Goal: Information Seeking & Learning: Check status

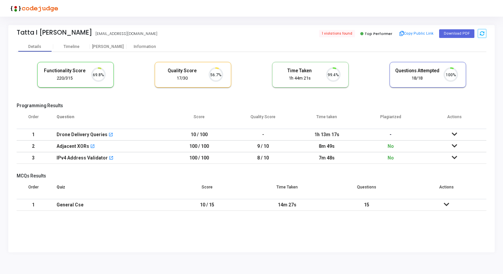
scroll to position [14, 17]
click at [106, 46] on div "[PERSON_NAME]" at bounding box center [108, 46] width 37 height 5
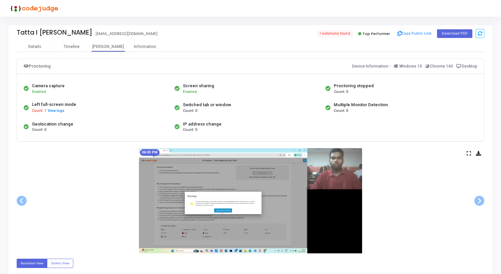
click at [272, 179] on img at bounding box center [250, 200] width 223 height 105
click at [468, 153] on icon at bounding box center [469, 154] width 4 height 4
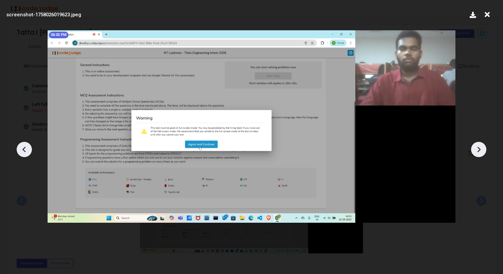
click at [480, 152] on icon at bounding box center [479, 150] width 10 height 10
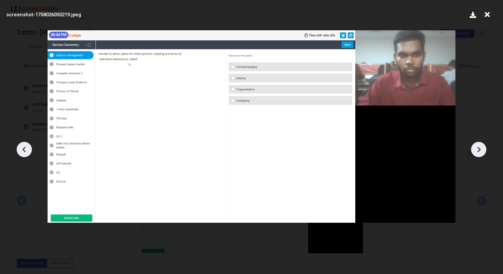
click at [480, 152] on icon at bounding box center [479, 150] width 10 height 10
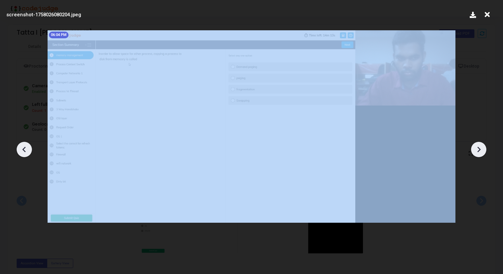
click at [480, 152] on icon at bounding box center [479, 150] width 10 height 10
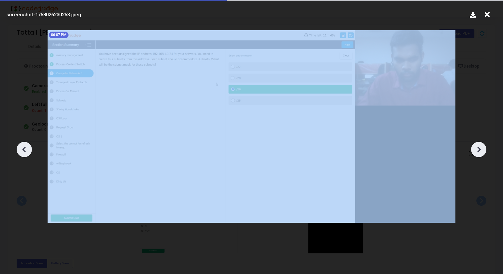
click at [480, 152] on icon at bounding box center [479, 150] width 10 height 10
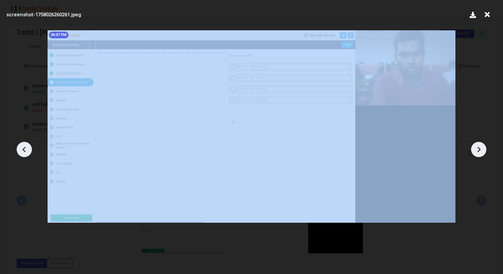
click at [480, 152] on icon at bounding box center [479, 150] width 10 height 10
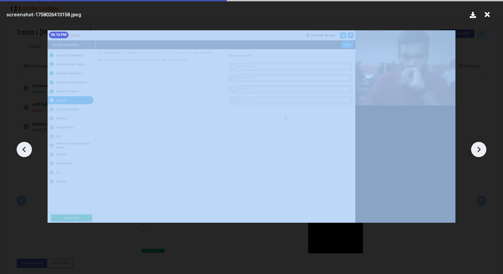
click at [480, 152] on icon at bounding box center [479, 150] width 10 height 10
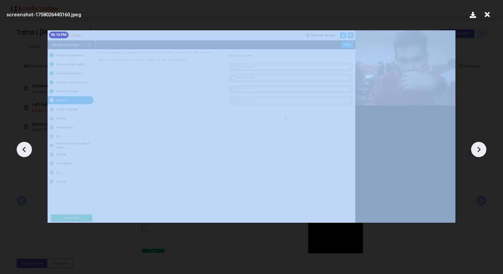
click at [480, 152] on icon at bounding box center [479, 150] width 10 height 10
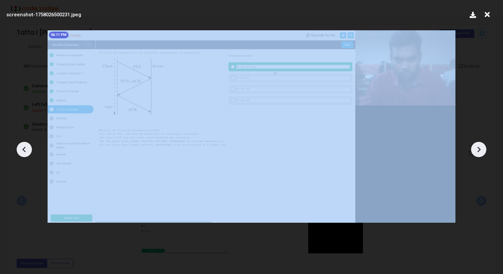
click at [480, 152] on icon at bounding box center [479, 150] width 10 height 10
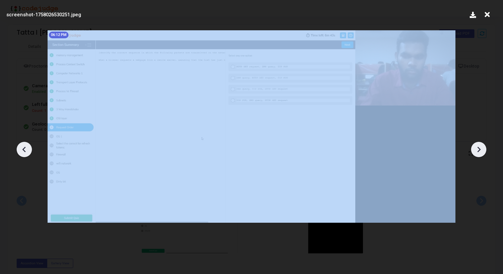
click at [480, 152] on icon at bounding box center [479, 150] width 10 height 10
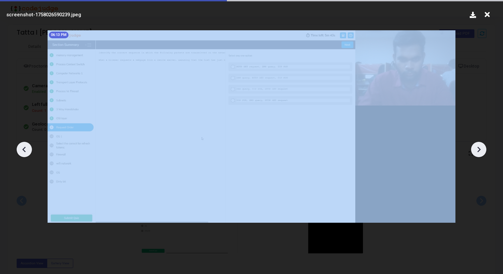
click at [480, 152] on icon at bounding box center [479, 150] width 10 height 10
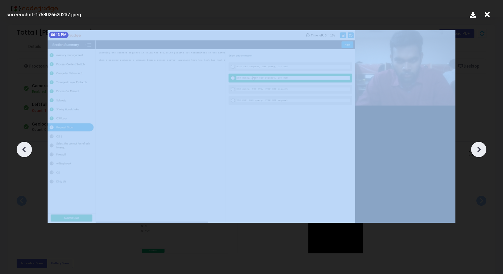
click at [480, 152] on icon at bounding box center [479, 150] width 10 height 10
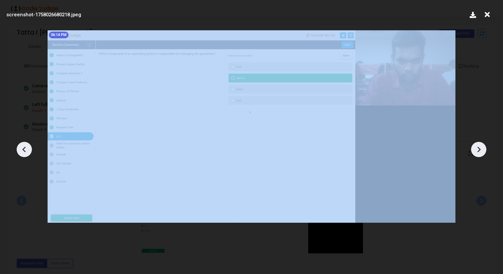
click at [480, 152] on icon at bounding box center [479, 150] width 10 height 10
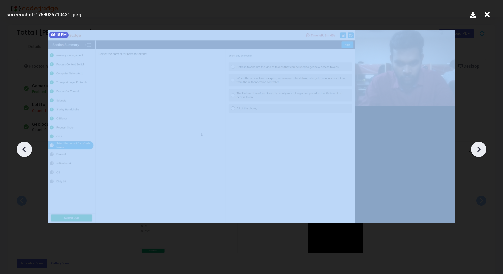
click at [480, 152] on icon at bounding box center [479, 150] width 10 height 10
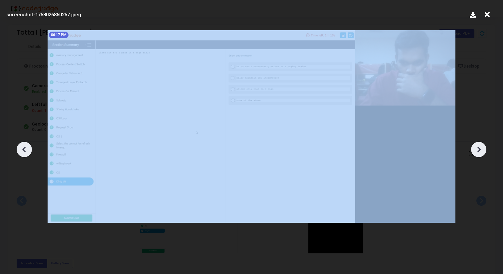
click at [480, 152] on icon at bounding box center [479, 150] width 10 height 10
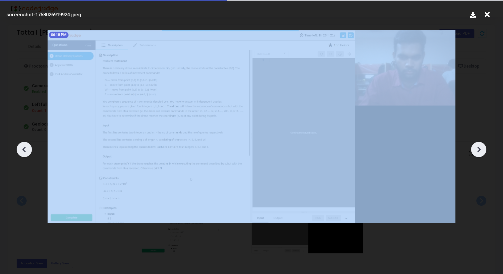
click at [480, 152] on icon at bounding box center [479, 150] width 10 height 10
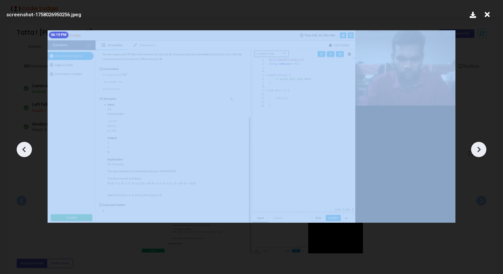
click at [480, 152] on icon at bounding box center [479, 150] width 10 height 10
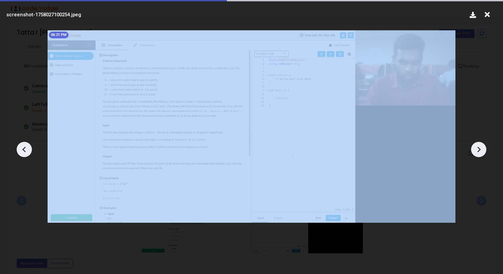
click at [480, 152] on icon at bounding box center [479, 150] width 10 height 10
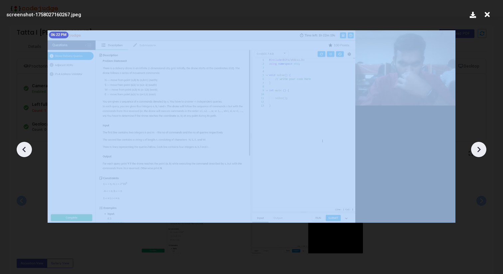
click at [480, 152] on icon at bounding box center [479, 150] width 10 height 10
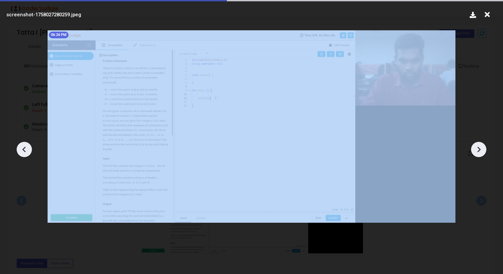
click at [480, 152] on icon at bounding box center [479, 150] width 10 height 10
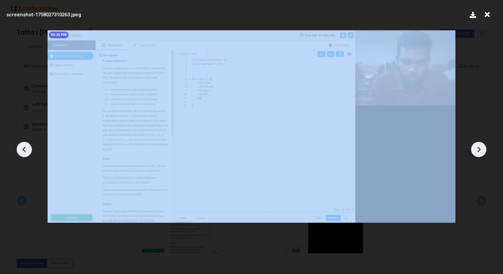
click at [480, 152] on icon at bounding box center [479, 150] width 10 height 10
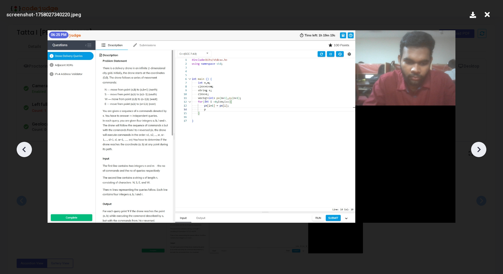
click at [480, 152] on icon at bounding box center [479, 150] width 10 height 10
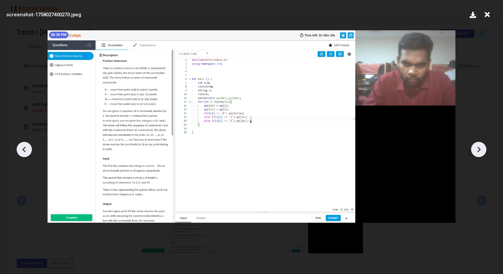
click at [480, 152] on icon at bounding box center [479, 150] width 10 height 10
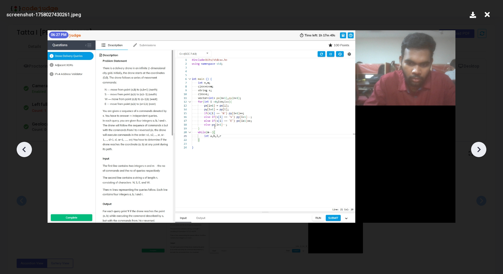
click at [480, 152] on icon at bounding box center [479, 150] width 10 height 10
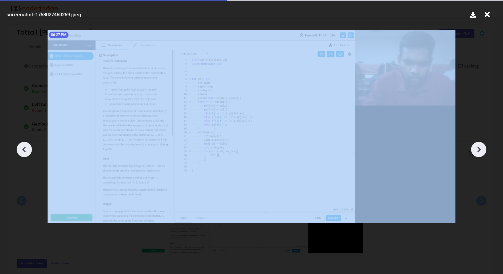
click at [480, 152] on icon at bounding box center [479, 150] width 10 height 10
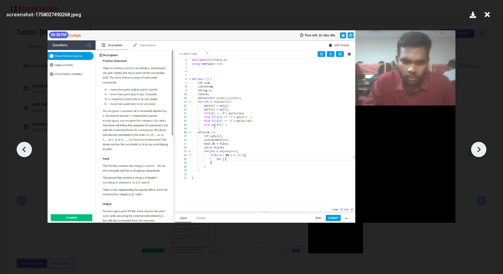
click at [480, 152] on icon at bounding box center [479, 150] width 10 height 10
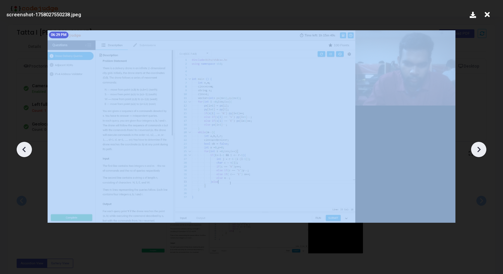
click at [480, 152] on icon at bounding box center [479, 150] width 10 height 10
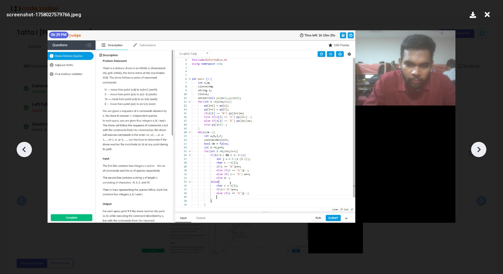
click at [480, 152] on icon at bounding box center [479, 150] width 10 height 10
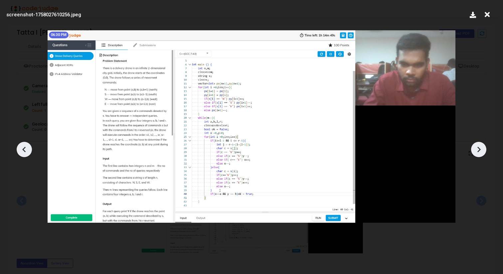
click at [480, 152] on icon at bounding box center [479, 150] width 10 height 10
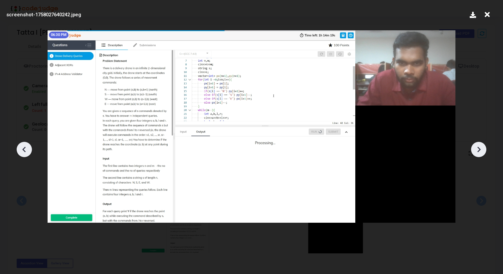
click at [29, 152] on div at bounding box center [24, 149] width 15 height 15
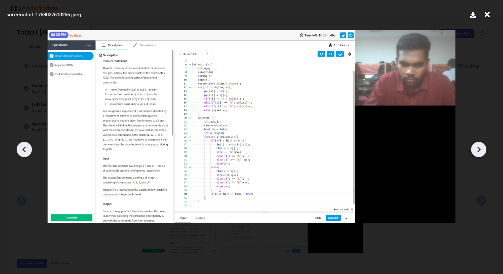
click at [476, 149] on icon at bounding box center [479, 150] width 10 height 10
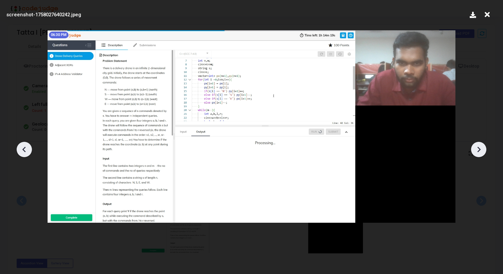
click at [477, 149] on icon at bounding box center [479, 150] width 10 height 10
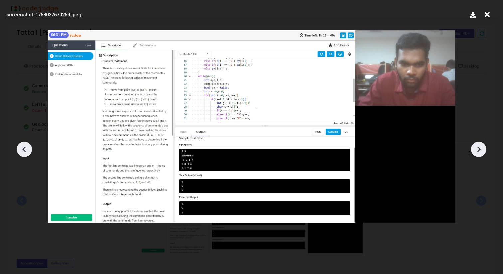
click at [477, 149] on icon at bounding box center [479, 150] width 10 height 10
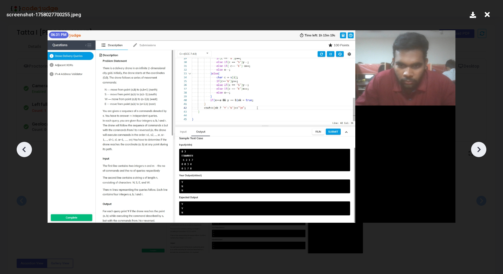
click at [477, 149] on icon at bounding box center [479, 150] width 10 height 10
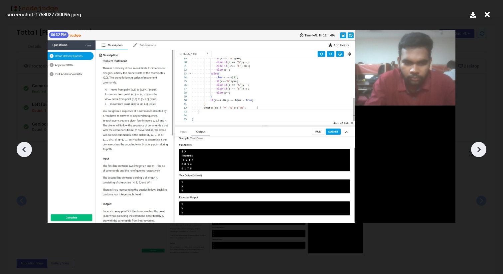
click at [477, 149] on icon at bounding box center [479, 150] width 10 height 10
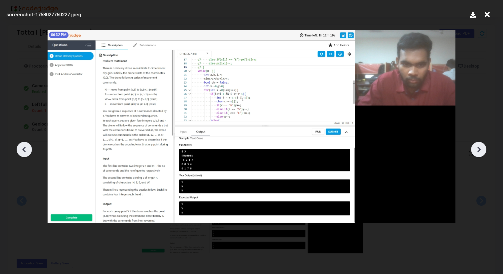
click at [477, 149] on icon at bounding box center [479, 150] width 10 height 10
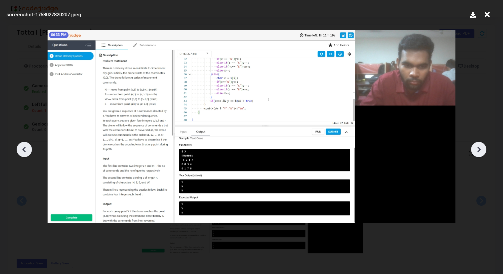
click at [477, 149] on icon at bounding box center [479, 150] width 10 height 10
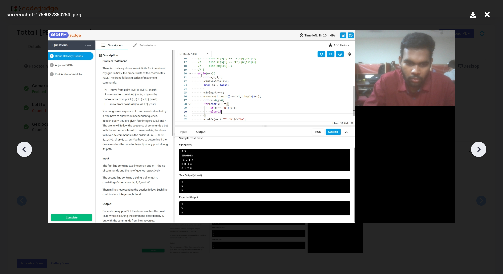
click at [477, 149] on icon at bounding box center [479, 150] width 10 height 10
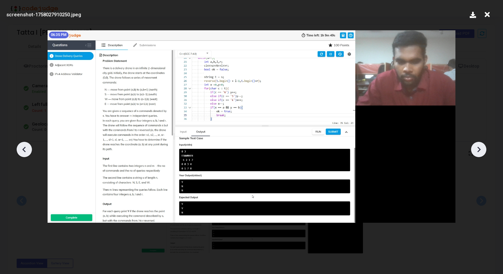
click at [477, 149] on icon at bounding box center [479, 150] width 10 height 10
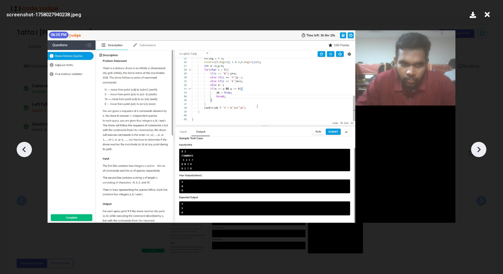
click at [477, 149] on icon at bounding box center [479, 150] width 10 height 10
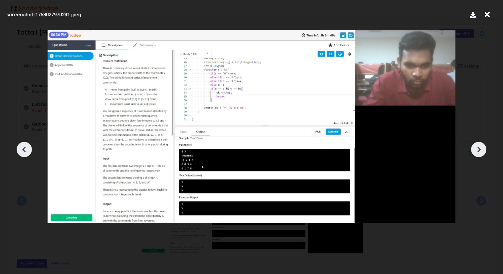
click at [477, 149] on icon at bounding box center [479, 150] width 10 height 10
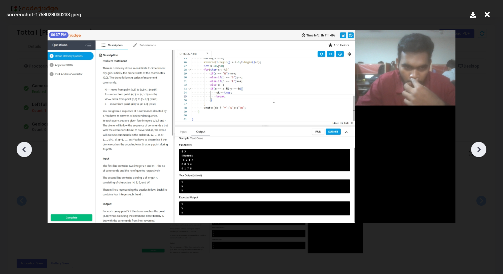
click at [477, 149] on icon at bounding box center [479, 150] width 10 height 10
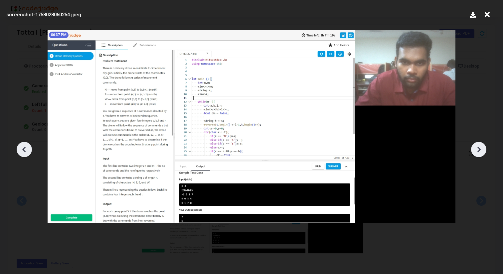
click at [477, 149] on icon at bounding box center [479, 150] width 10 height 10
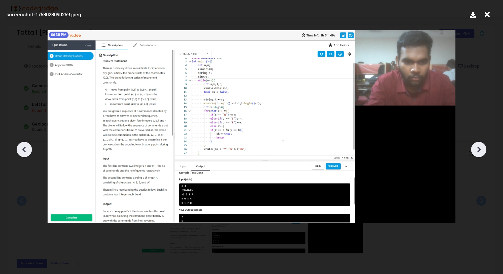
click at [477, 149] on icon at bounding box center [479, 150] width 10 height 10
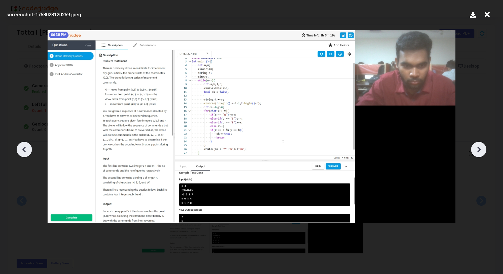
click at [477, 149] on icon at bounding box center [479, 150] width 10 height 10
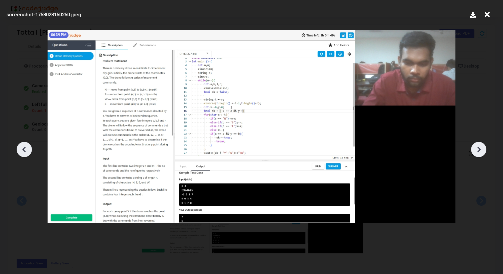
click at [477, 149] on icon at bounding box center [479, 150] width 10 height 10
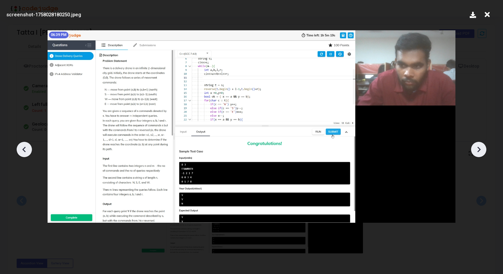
click at [477, 149] on icon at bounding box center [479, 150] width 10 height 10
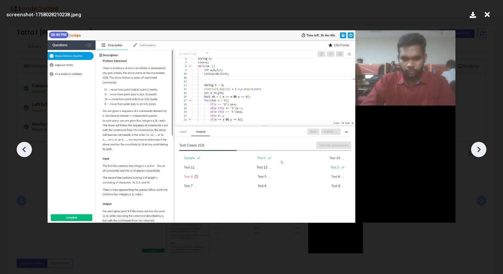
click at [477, 149] on icon at bounding box center [479, 150] width 10 height 10
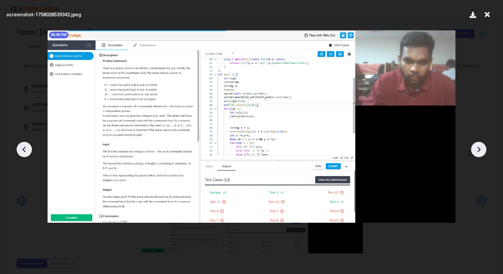
click at [477, 149] on icon at bounding box center [479, 150] width 10 height 10
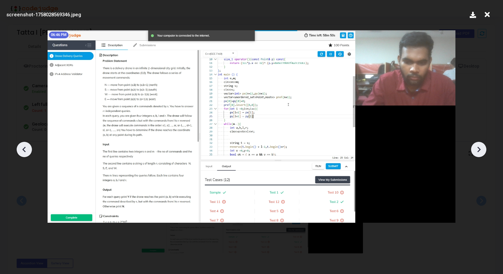
click at [477, 149] on icon at bounding box center [479, 150] width 10 height 10
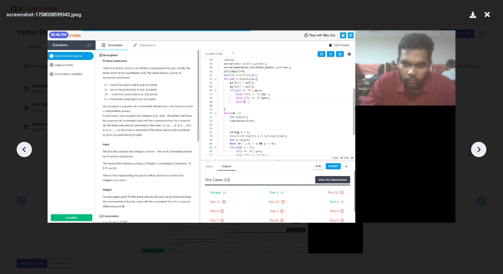
click at [477, 149] on icon at bounding box center [479, 150] width 10 height 10
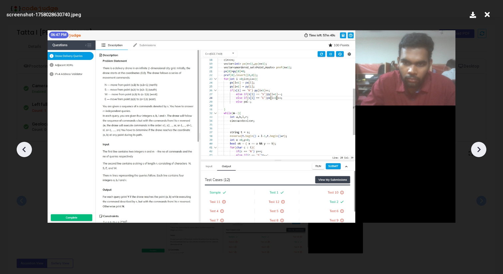
click at [477, 149] on icon at bounding box center [479, 150] width 10 height 10
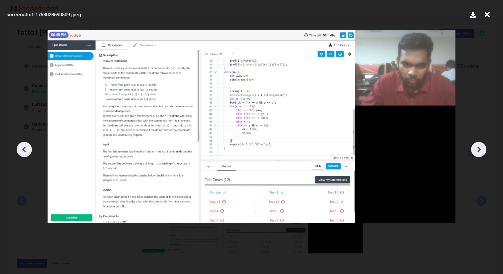
click at [477, 149] on icon at bounding box center [479, 150] width 10 height 10
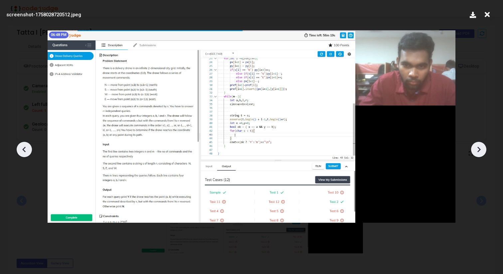
click at [477, 149] on icon at bounding box center [479, 150] width 10 height 10
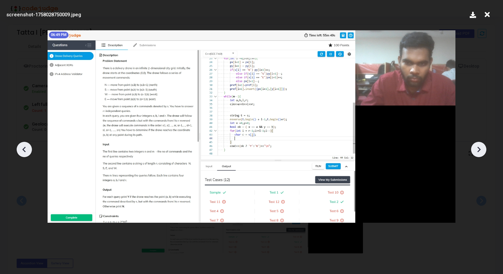
click at [477, 149] on icon at bounding box center [479, 150] width 10 height 10
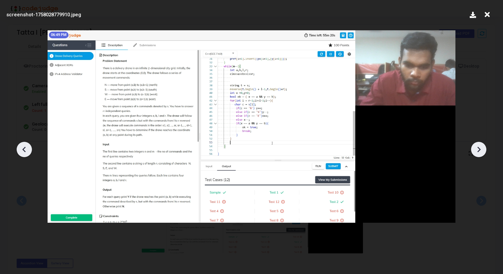
click at [477, 149] on icon at bounding box center [479, 150] width 10 height 10
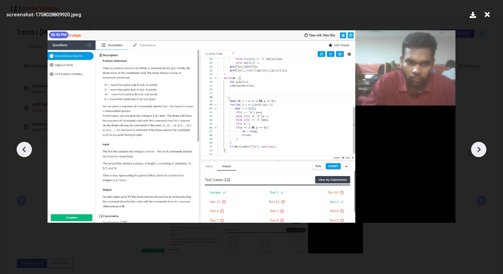
click at [477, 149] on icon at bounding box center [479, 150] width 10 height 10
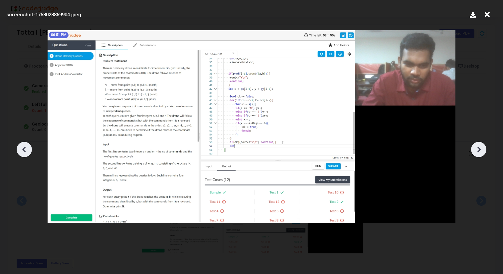
click at [477, 149] on icon at bounding box center [479, 150] width 10 height 10
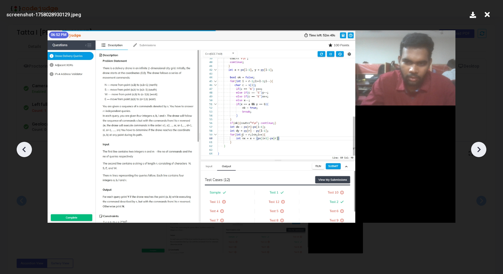
click at [477, 149] on icon at bounding box center [479, 150] width 10 height 10
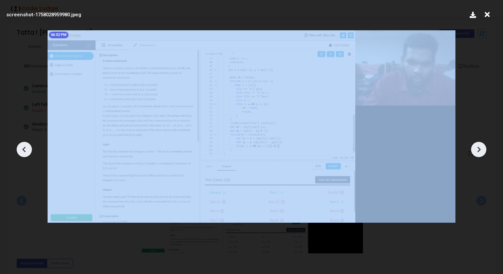
click at [477, 149] on icon at bounding box center [479, 150] width 10 height 10
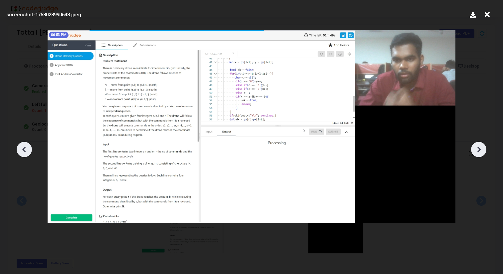
click at [477, 149] on icon at bounding box center [479, 150] width 10 height 10
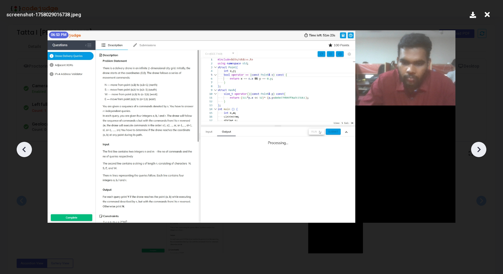
click at [24, 152] on icon at bounding box center [24, 150] width 10 height 10
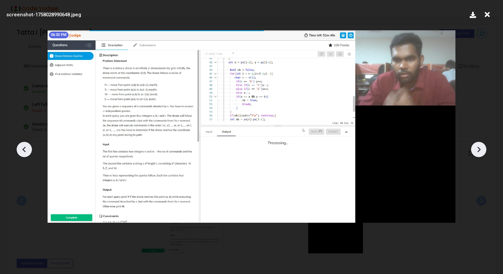
click at [26, 150] on icon at bounding box center [24, 150] width 10 height 10
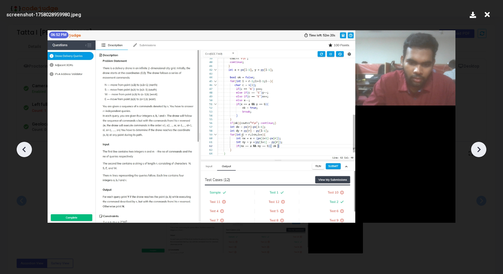
click at [26, 150] on icon at bounding box center [24, 150] width 10 height 10
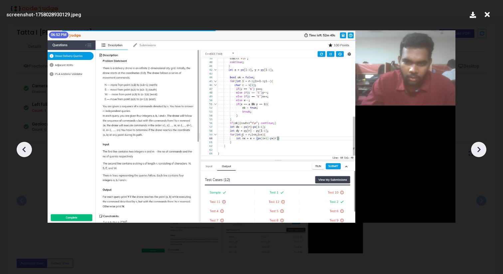
click at [476, 146] on icon at bounding box center [479, 150] width 10 height 10
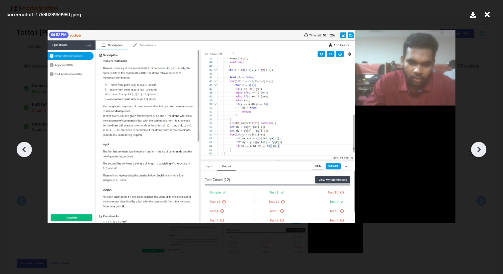
click at [476, 146] on icon at bounding box center [479, 150] width 10 height 10
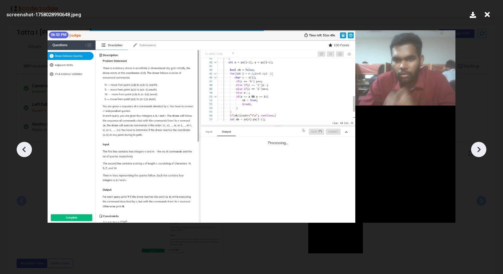
click at [477, 146] on icon at bounding box center [479, 150] width 10 height 10
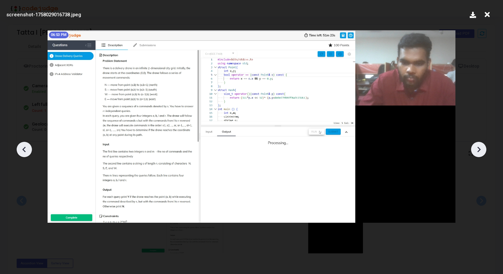
click at [477, 146] on icon at bounding box center [479, 150] width 10 height 10
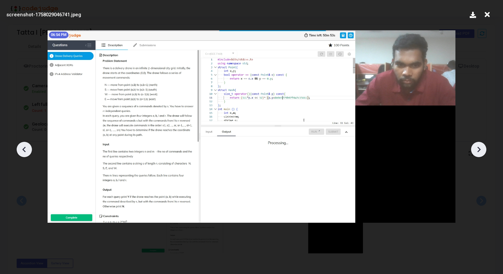
click at [477, 146] on icon at bounding box center [479, 150] width 10 height 10
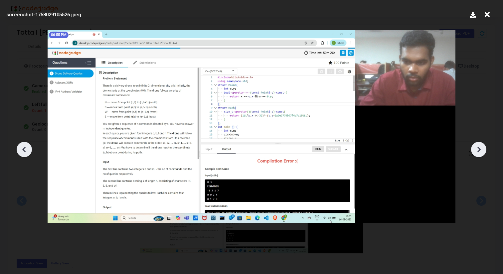
click at [477, 147] on icon at bounding box center [479, 150] width 10 height 10
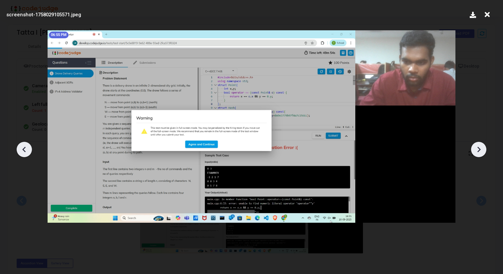
click at [477, 147] on icon at bounding box center [479, 150] width 10 height 10
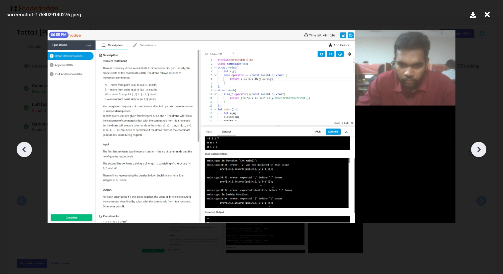
click at [477, 147] on icon at bounding box center [479, 150] width 10 height 10
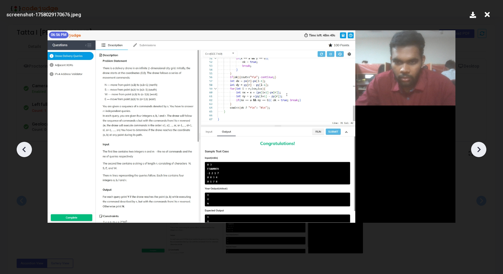
click at [477, 147] on icon at bounding box center [479, 150] width 10 height 10
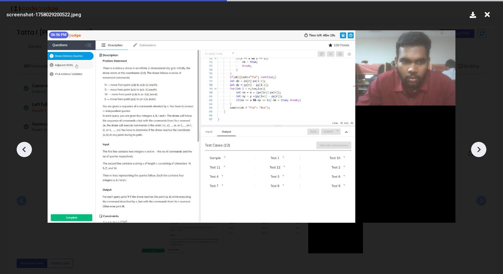
click at [477, 147] on icon at bounding box center [479, 150] width 10 height 10
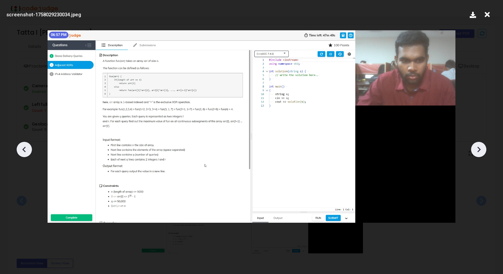
click at [477, 147] on icon at bounding box center [479, 150] width 10 height 10
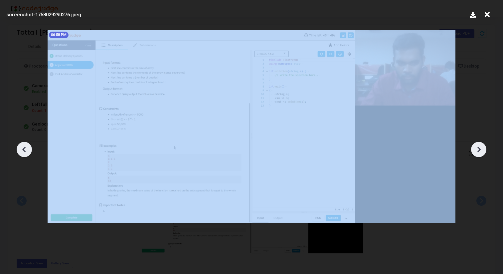
click at [477, 147] on icon at bounding box center [479, 150] width 10 height 10
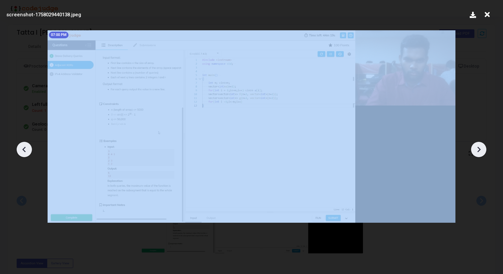
click at [477, 147] on icon at bounding box center [479, 150] width 10 height 10
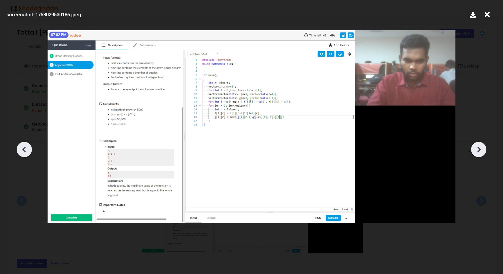
click at [477, 147] on icon at bounding box center [479, 150] width 10 height 10
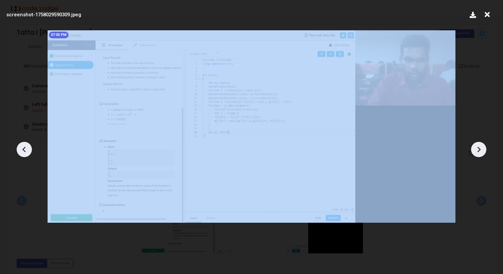
click at [477, 147] on icon at bounding box center [479, 150] width 10 height 10
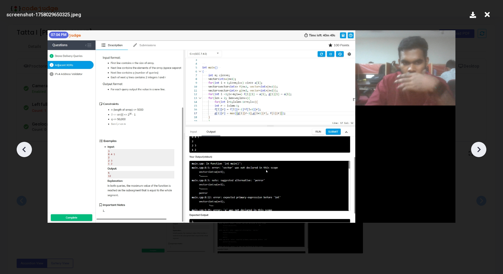
click at [477, 147] on icon at bounding box center [479, 150] width 10 height 10
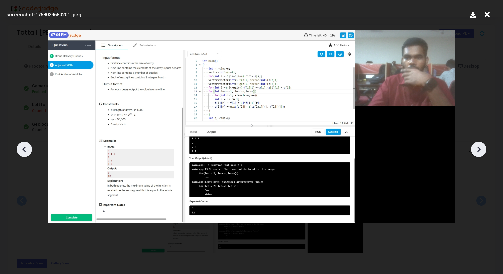
click at [477, 147] on icon at bounding box center [479, 150] width 10 height 10
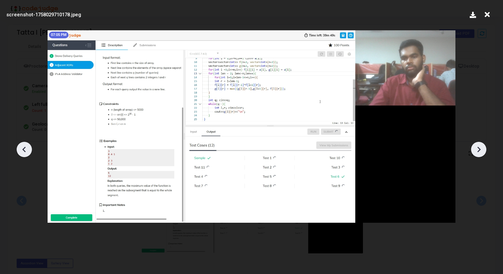
click at [477, 147] on icon at bounding box center [479, 150] width 10 height 10
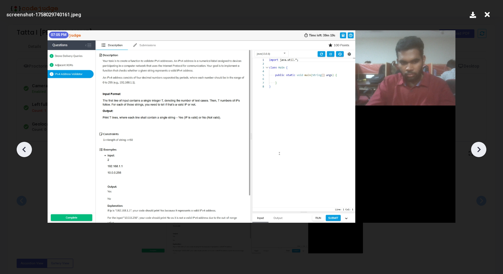
click at [477, 147] on icon at bounding box center [479, 150] width 10 height 10
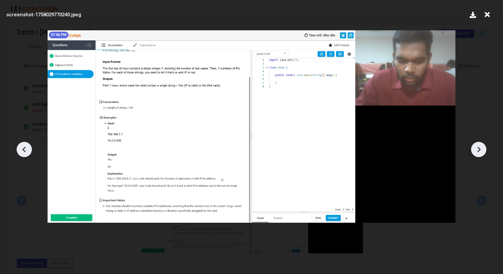
click at [477, 147] on icon at bounding box center [479, 150] width 10 height 10
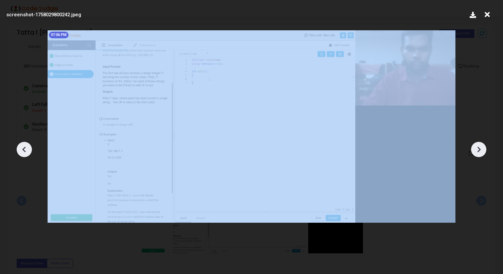
click at [477, 147] on icon at bounding box center [479, 150] width 10 height 10
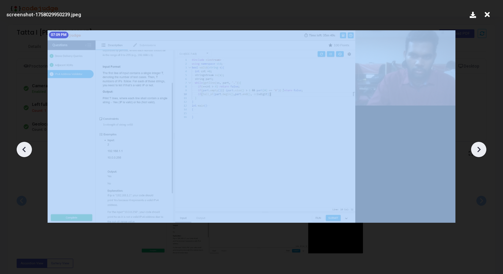
click at [477, 147] on icon at bounding box center [479, 150] width 10 height 10
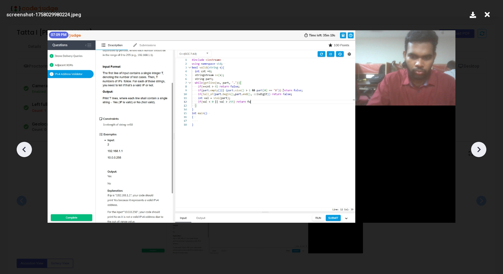
click at [27, 149] on icon at bounding box center [24, 150] width 10 height 10
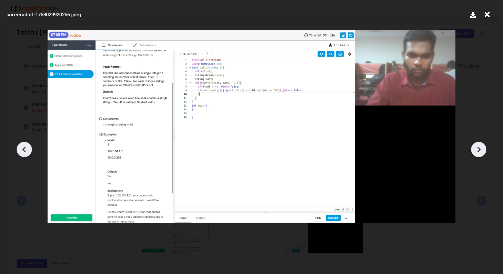
click at [478, 146] on icon at bounding box center [479, 150] width 10 height 10
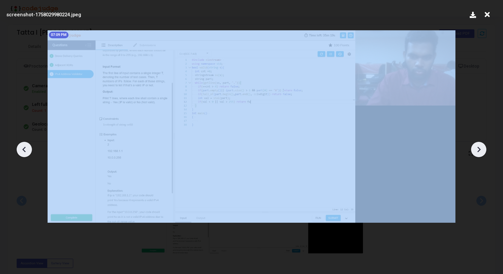
click at [478, 146] on icon at bounding box center [479, 150] width 10 height 10
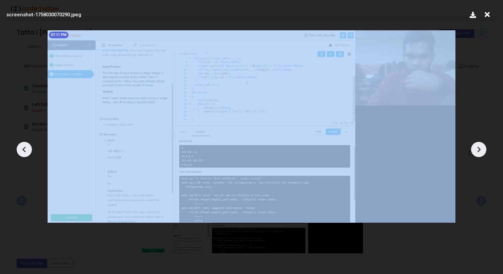
click at [478, 146] on icon at bounding box center [479, 150] width 10 height 10
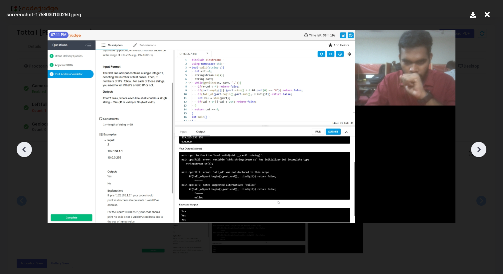
click at [478, 146] on icon at bounding box center [479, 150] width 10 height 10
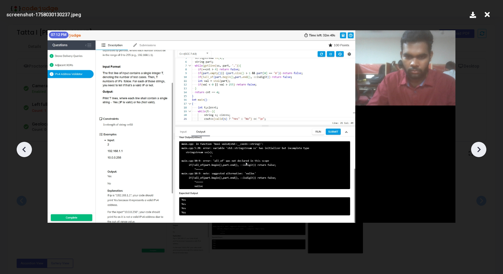
click at [478, 146] on icon at bounding box center [479, 150] width 10 height 10
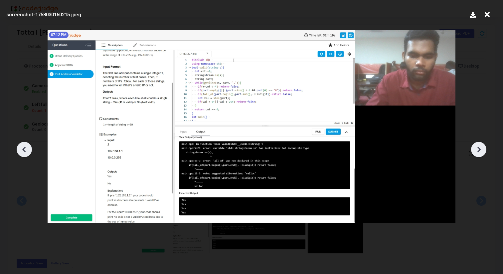
click at [490, 151] on div at bounding box center [251, 147] width 503 height 254
click at [486, 151] on div at bounding box center [479, 149] width 15 height 15
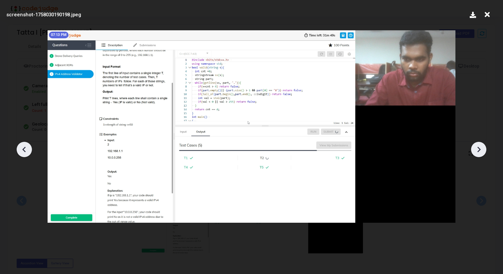
click at [483, 148] on icon at bounding box center [479, 150] width 10 height 10
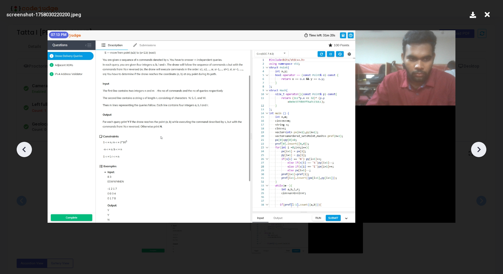
click at [483, 148] on icon at bounding box center [479, 150] width 10 height 10
click at [480, 154] on icon at bounding box center [479, 150] width 10 height 10
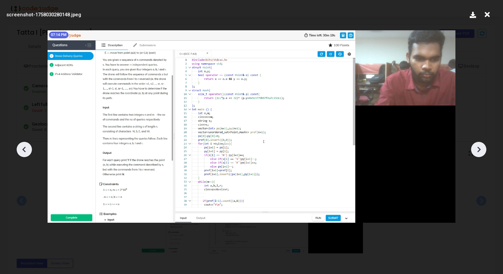
click at [28, 150] on icon at bounding box center [24, 150] width 10 height 10
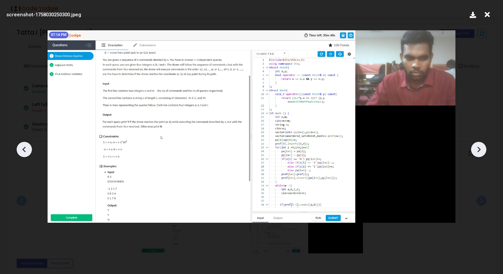
click at [481, 148] on icon at bounding box center [479, 150] width 10 height 10
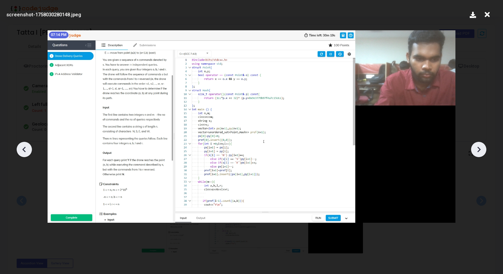
click at [31, 155] on div at bounding box center [251, 147] width 503 height 254
click at [29, 152] on icon at bounding box center [24, 150] width 10 height 10
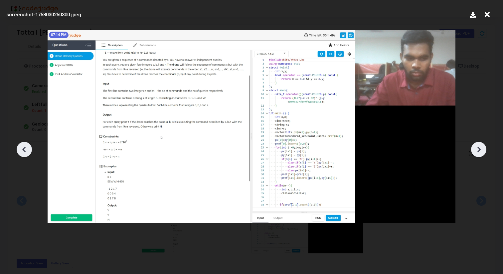
click at [476, 146] on icon at bounding box center [479, 150] width 10 height 10
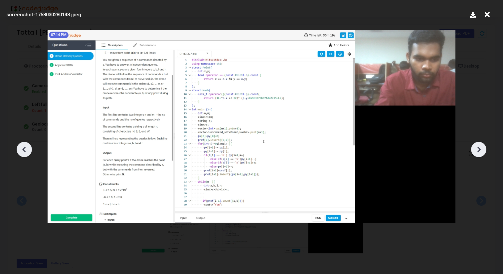
click at [476, 146] on icon at bounding box center [479, 150] width 10 height 10
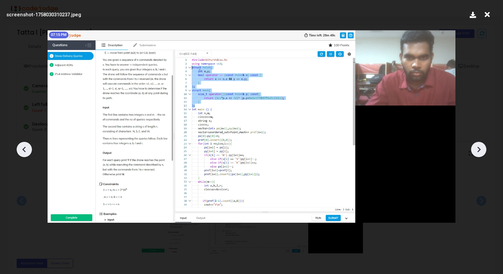
click at [476, 146] on icon at bounding box center [479, 150] width 10 height 10
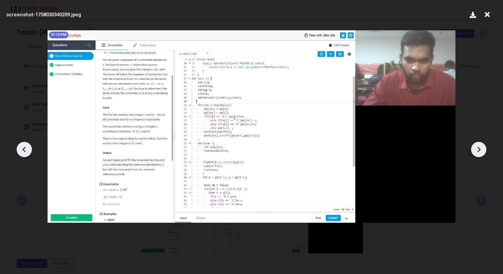
click at [476, 146] on icon at bounding box center [479, 150] width 10 height 10
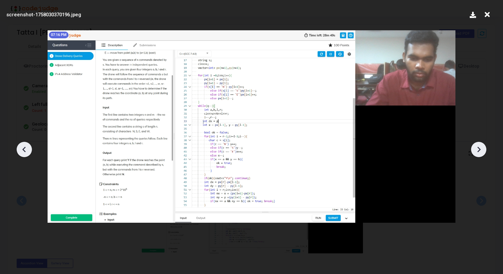
click at [476, 146] on icon at bounding box center [479, 150] width 10 height 10
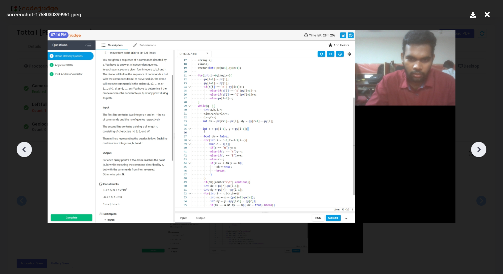
click at [476, 146] on icon at bounding box center [479, 150] width 10 height 10
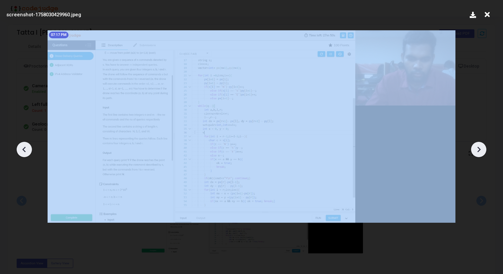
click at [476, 146] on icon at bounding box center [479, 150] width 10 height 10
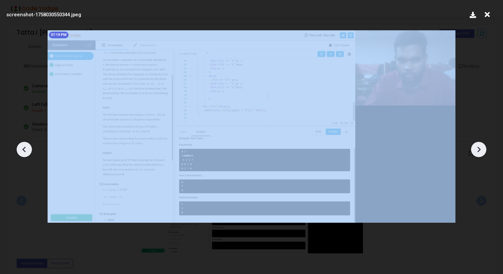
click at [476, 146] on icon at bounding box center [479, 150] width 10 height 10
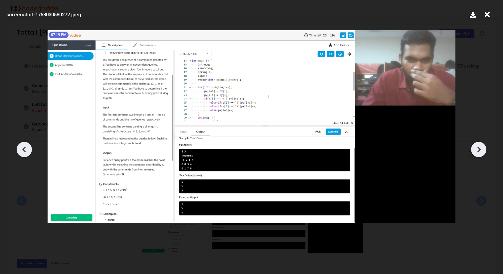
click at [476, 146] on icon at bounding box center [479, 150] width 10 height 10
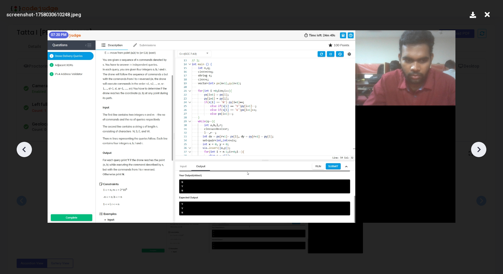
click at [476, 146] on icon at bounding box center [479, 150] width 10 height 10
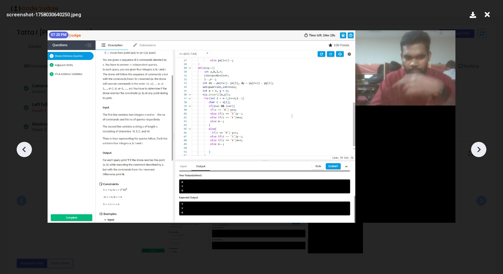
click at [476, 146] on icon at bounding box center [479, 150] width 10 height 10
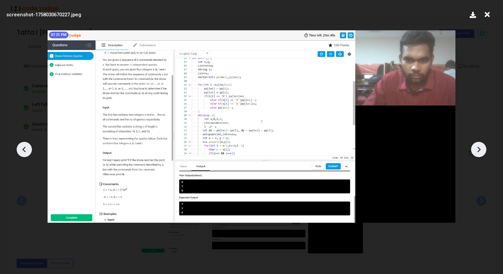
click at [476, 146] on icon at bounding box center [479, 150] width 10 height 10
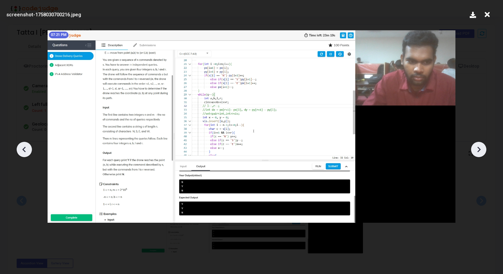
click at [476, 146] on icon at bounding box center [479, 150] width 10 height 10
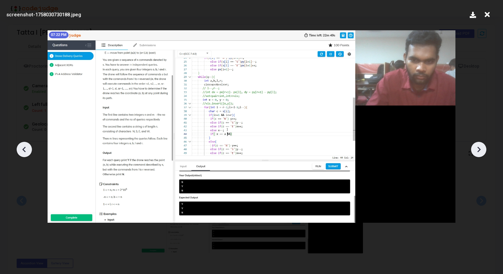
click at [476, 146] on icon at bounding box center [479, 150] width 10 height 10
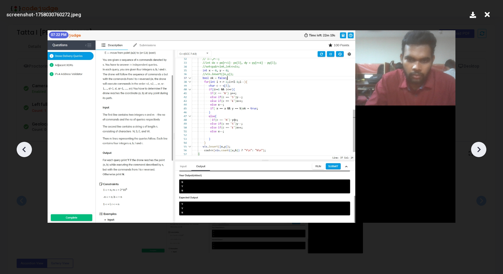
click at [476, 146] on icon at bounding box center [479, 150] width 10 height 10
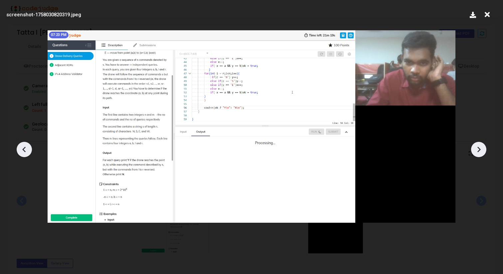
click at [476, 146] on icon at bounding box center [479, 150] width 10 height 10
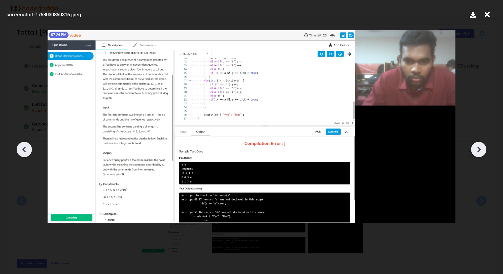
click at [476, 146] on icon at bounding box center [479, 150] width 10 height 10
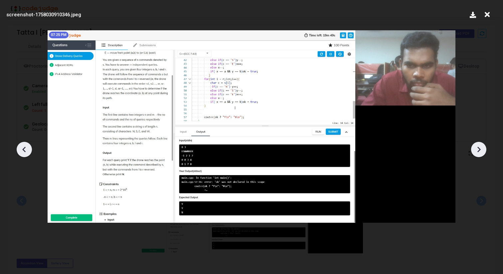
click at [471, 144] on div at bounding box center [251, 147] width 503 height 254
click at [475, 147] on icon at bounding box center [479, 150] width 10 height 10
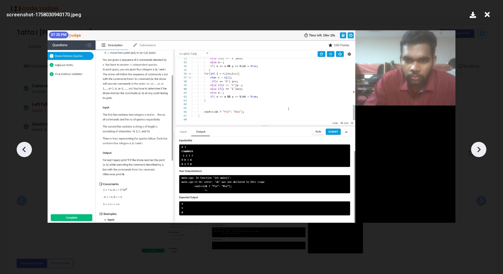
click at [475, 147] on icon at bounding box center [479, 150] width 10 height 10
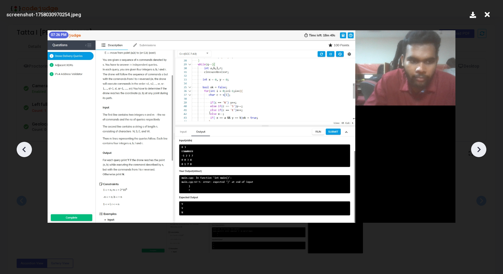
click at [475, 147] on icon at bounding box center [479, 150] width 10 height 10
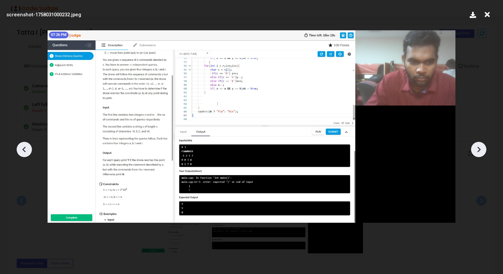
click at [475, 147] on icon at bounding box center [479, 150] width 10 height 10
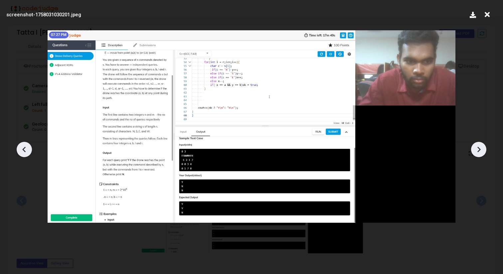
click at [475, 147] on icon at bounding box center [479, 150] width 10 height 10
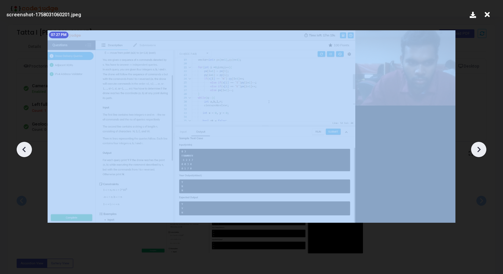
click at [475, 147] on icon at bounding box center [479, 150] width 10 height 10
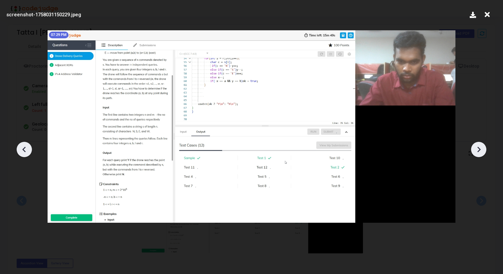
click at [475, 147] on icon at bounding box center [479, 150] width 10 height 10
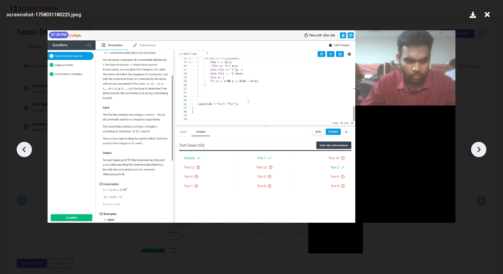
click at [475, 147] on icon at bounding box center [479, 150] width 10 height 10
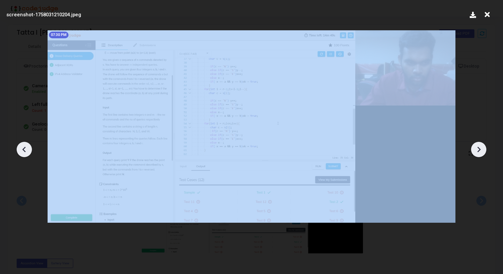
click at [475, 147] on icon at bounding box center [479, 150] width 10 height 10
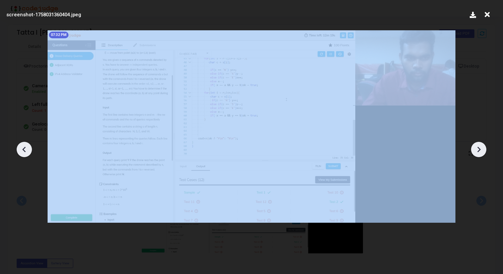
click at [475, 147] on icon at bounding box center [479, 150] width 10 height 10
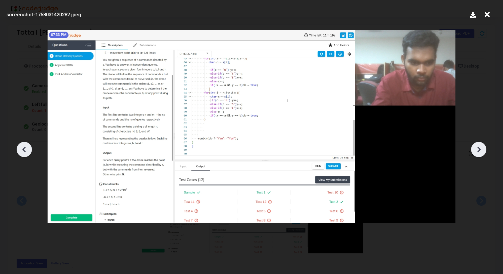
click at [475, 147] on icon at bounding box center [479, 150] width 10 height 10
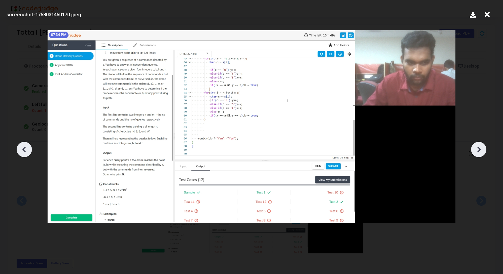
click at [475, 147] on icon at bounding box center [479, 150] width 10 height 10
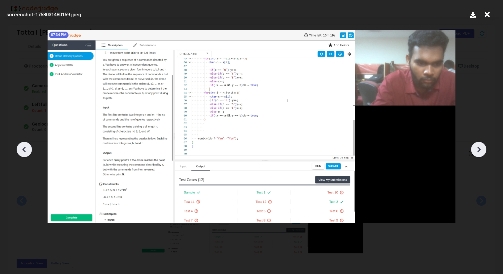
click at [475, 147] on icon at bounding box center [479, 150] width 10 height 10
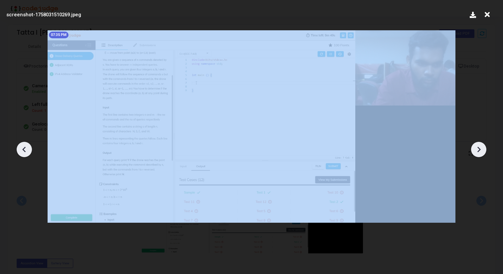
click at [475, 147] on icon at bounding box center [479, 150] width 10 height 10
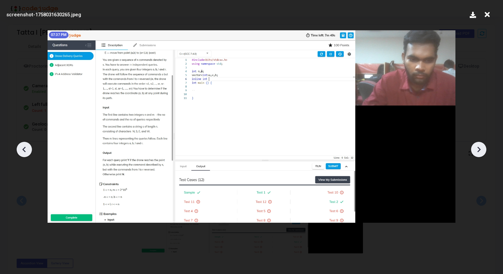
click at [475, 147] on icon at bounding box center [479, 150] width 10 height 10
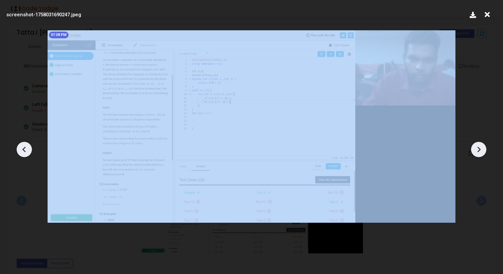
click at [475, 147] on icon at bounding box center [479, 150] width 10 height 10
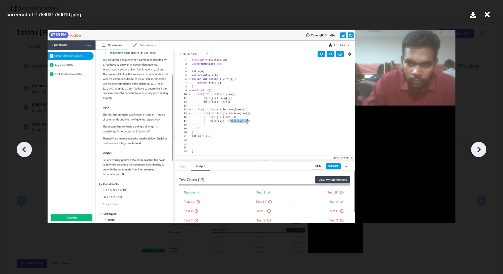
click at [475, 147] on icon at bounding box center [479, 150] width 10 height 10
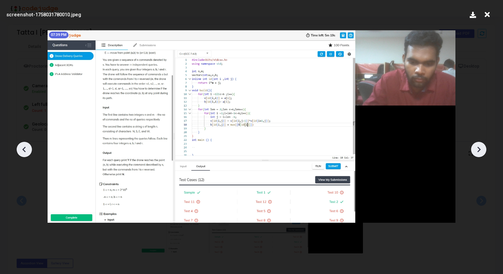
click at [475, 147] on icon at bounding box center [479, 150] width 10 height 10
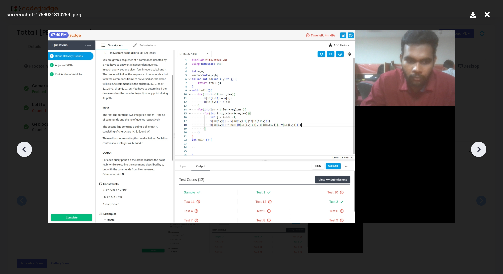
click at [475, 147] on icon at bounding box center [479, 150] width 10 height 10
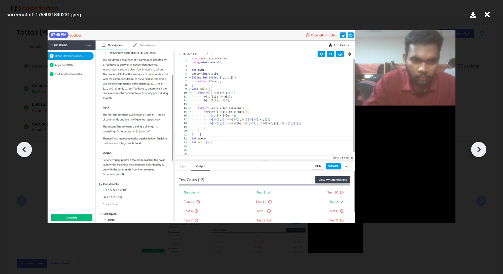
click at [475, 147] on icon at bounding box center [479, 150] width 10 height 10
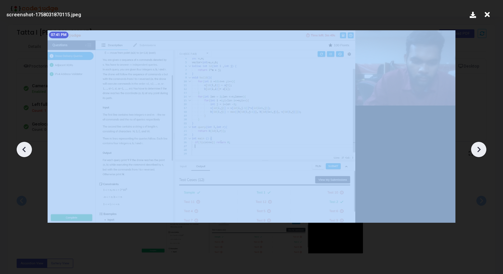
click at [475, 147] on icon at bounding box center [479, 150] width 10 height 10
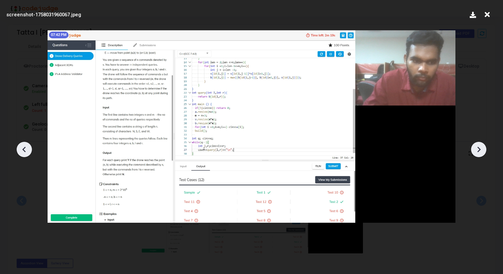
click at [475, 147] on icon at bounding box center [479, 150] width 10 height 10
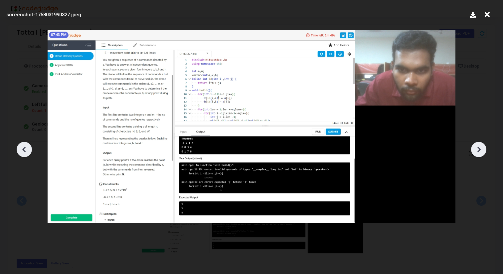
click at [475, 147] on icon at bounding box center [479, 150] width 10 height 10
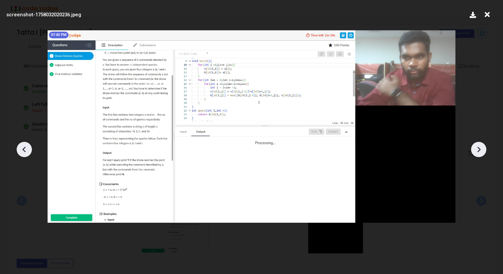
click at [482, 154] on icon at bounding box center [479, 150] width 10 height 10
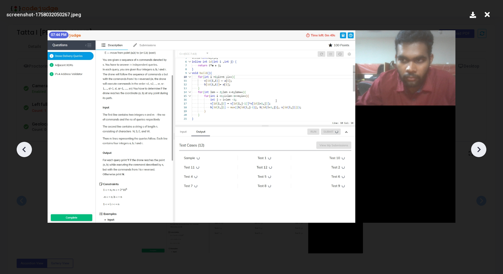
click at [479, 153] on icon at bounding box center [479, 150] width 10 height 10
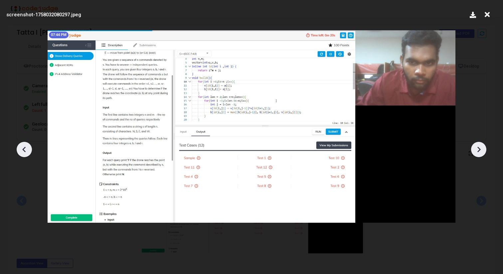
click at [479, 153] on icon at bounding box center [479, 150] width 10 height 10
click at [474, 152] on icon at bounding box center [479, 150] width 10 height 10
click at [479, 152] on icon at bounding box center [479, 150] width 3 height 6
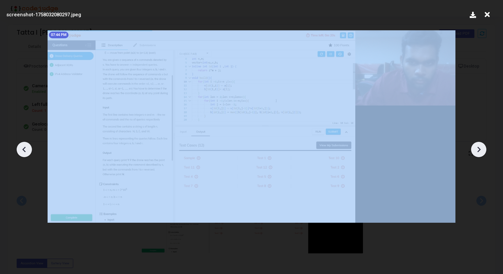
click at [479, 152] on icon at bounding box center [479, 150] width 3 height 6
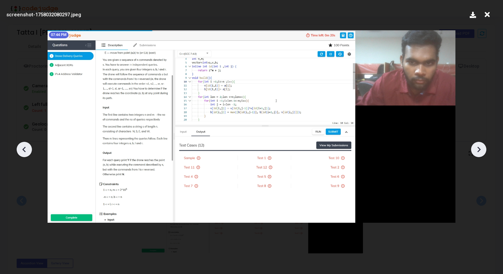
click at [491, 13] on icon at bounding box center [488, 14] width 10 height 13
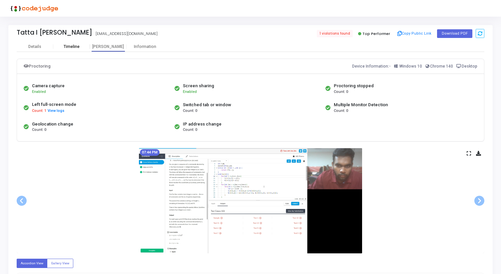
click at [71, 45] on div "Timeline" at bounding box center [72, 46] width 16 height 5
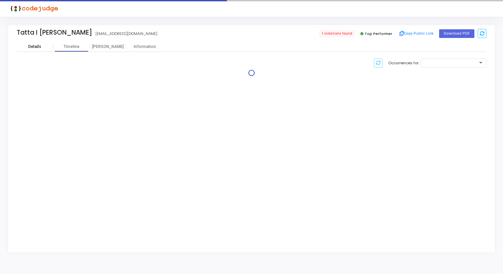
click at [35, 46] on div "Details" at bounding box center [34, 46] width 13 height 5
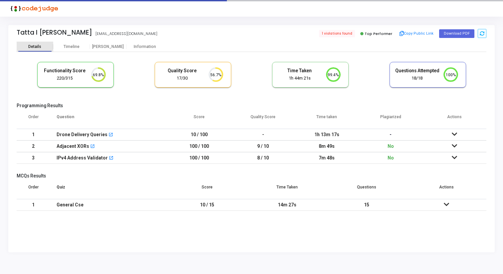
scroll to position [14, 17]
